Goal: Find specific page/section: Find specific page/section

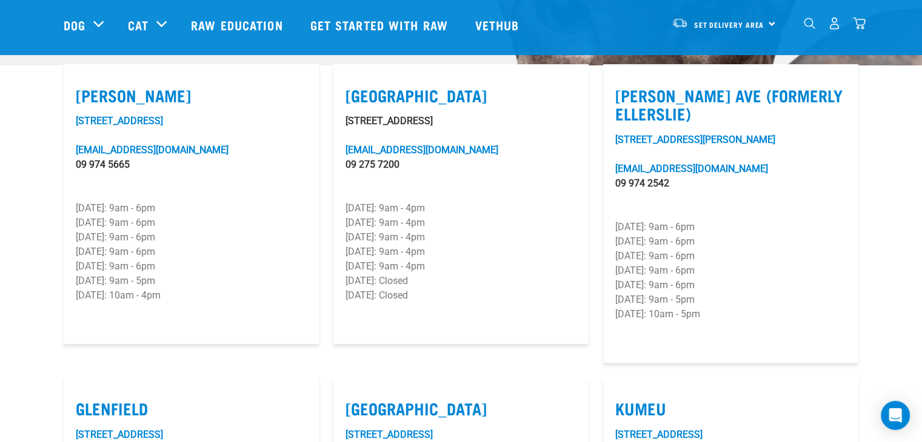
scroll to position [339, 0]
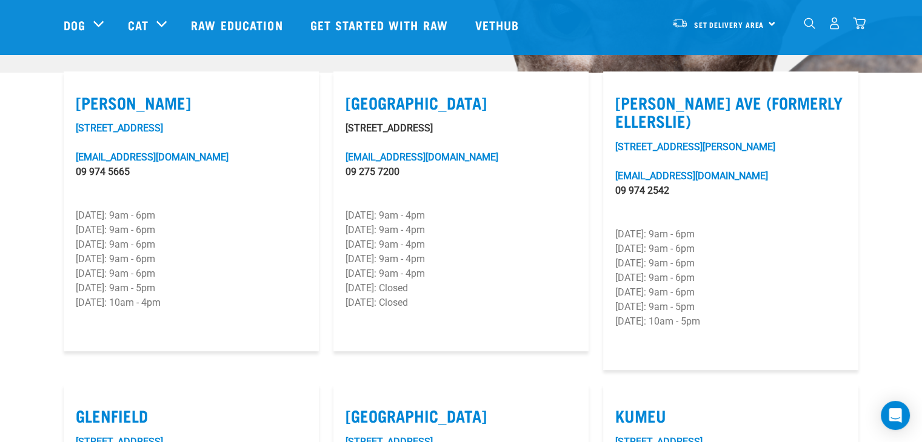
click at [810, 25] on img "dropdown navigation" at bounding box center [809, 24] width 12 height 12
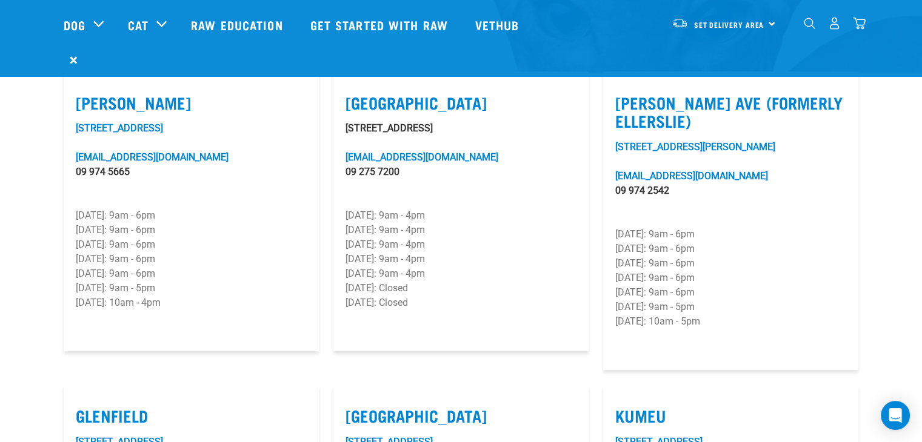
click at [810, 25] on img "dropdown navigation" at bounding box center [809, 24] width 12 height 12
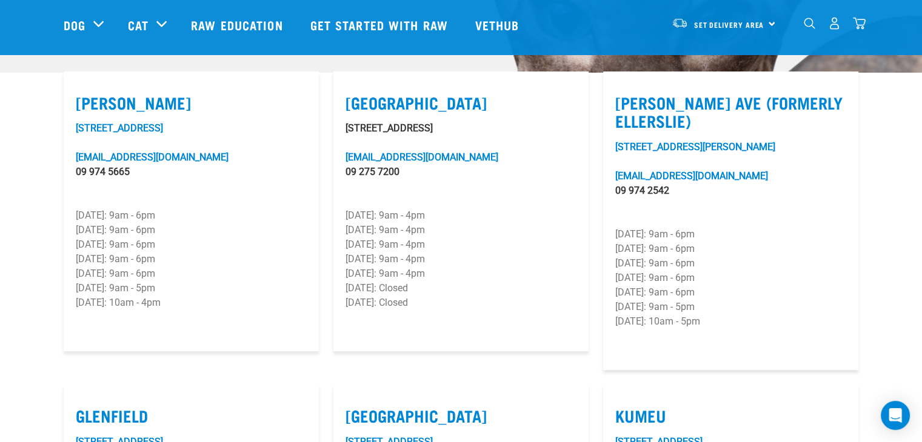
click at [806, 28] on img "dropdown navigation" at bounding box center [809, 24] width 12 height 12
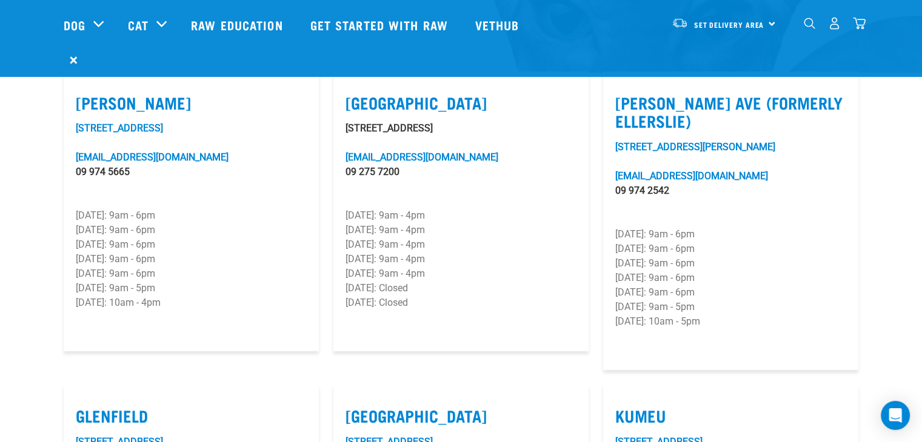
click at [719, 93] on label "[PERSON_NAME] Ave (Formerly Ellerslie)" at bounding box center [730, 111] width 231 height 37
click at [623, 84] on input "[PERSON_NAME] Ave (Formerly Ellerslie)" at bounding box center [619, 88] width 8 height 8
checkbox input "true"
click at [651, 141] on link "[STREET_ADDRESS][PERSON_NAME]" at bounding box center [695, 147] width 160 height 12
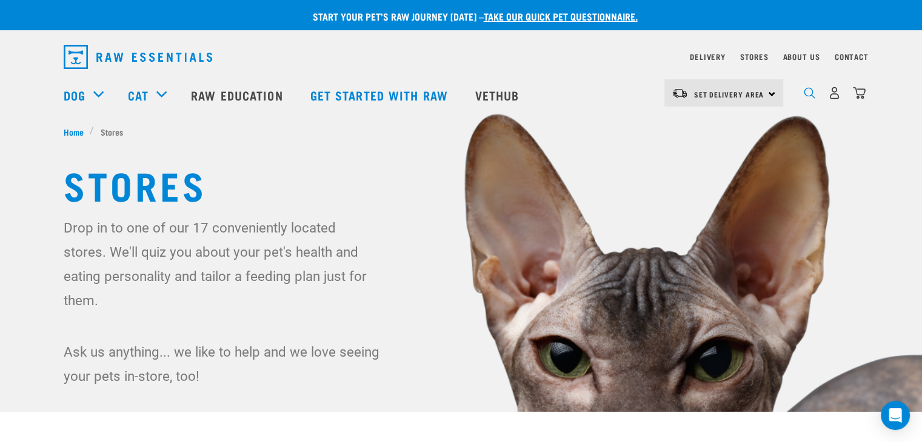
click at [810, 95] on img "dropdown navigation" at bounding box center [809, 93] width 12 height 12
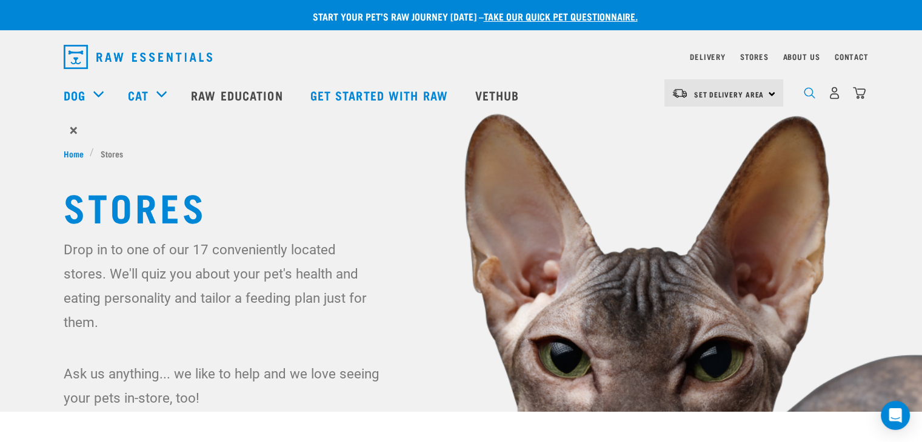
click at [808, 92] on img "dropdown navigation" at bounding box center [809, 93] width 12 height 12
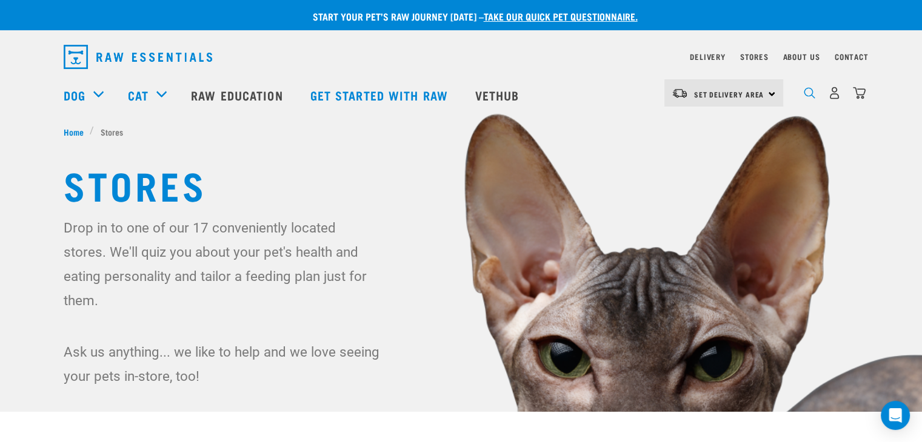
click at [808, 92] on img "dropdown navigation" at bounding box center [809, 93] width 12 height 12
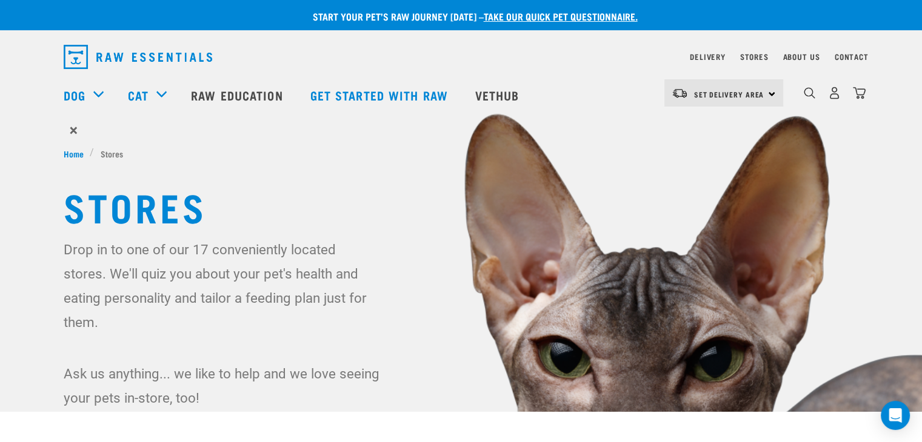
click at [82, 128] on form "×" at bounding box center [461, 130] width 795 height 22
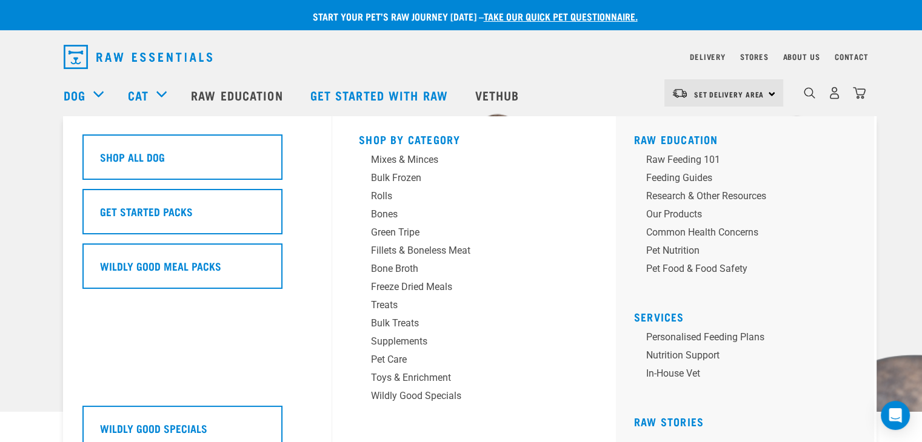
click at [98, 94] on div "Dog" at bounding box center [90, 95] width 52 height 48
click at [397, 214] on div "Bones" at bounding box center [465, 214] width 189 height 15
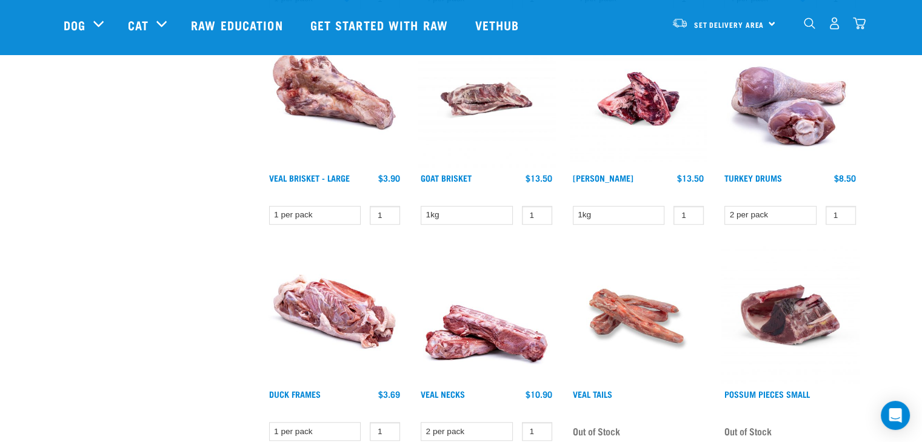
scroll to position [824, 0]
